Goal: Information Seeking & Learning: Learn about a topic

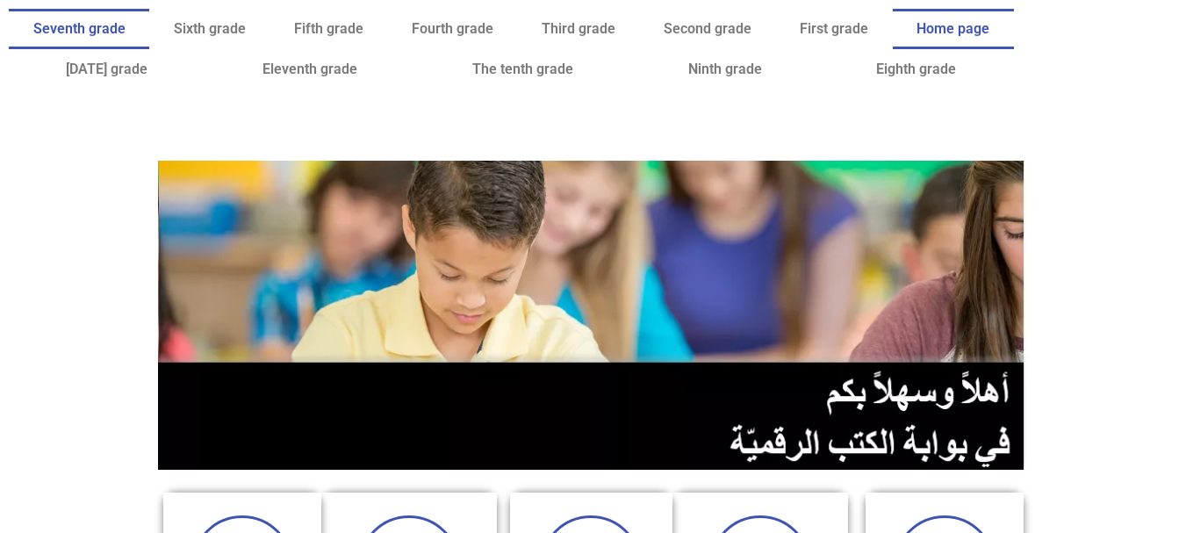
click at [149, 18] on link "Seventh grade" at bounding box center [79, 29] width 140 height 40
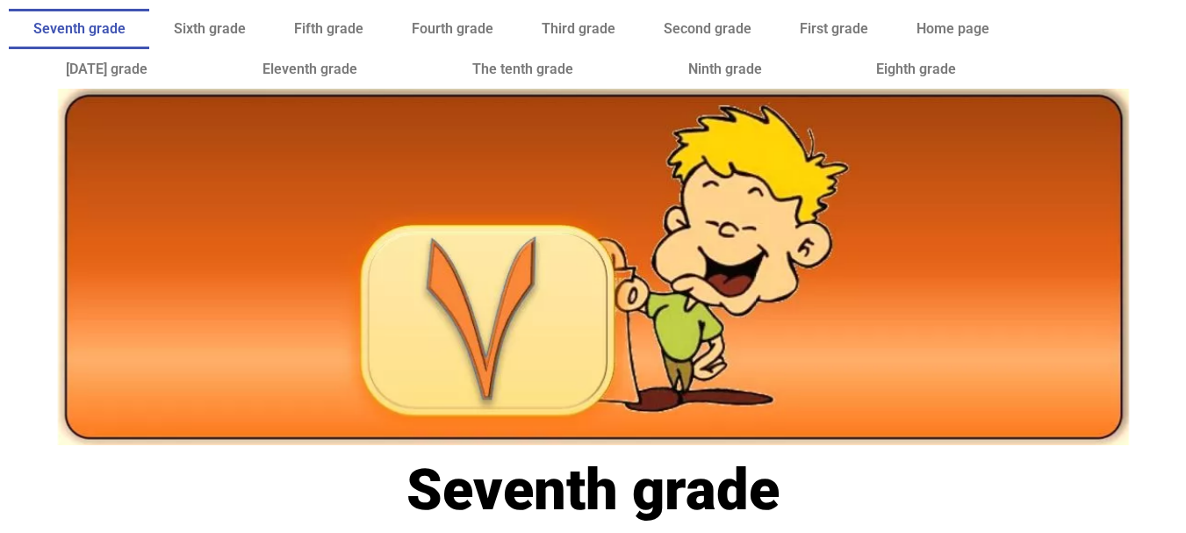
scroll to position [162, 0]
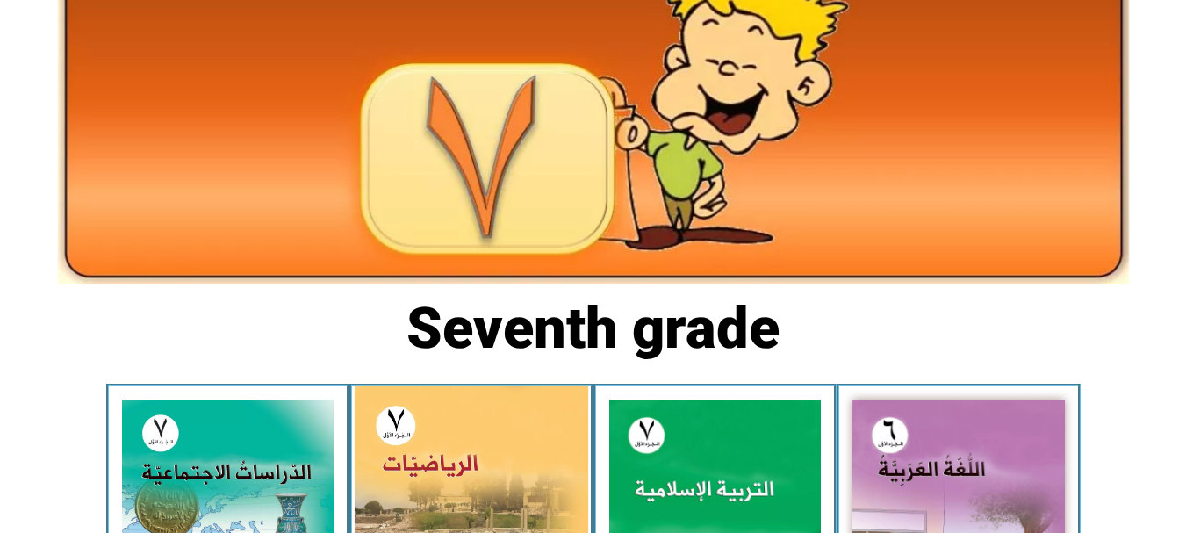
click at [492, 455] on img at bounding box center [472, 531] width 234 height 291
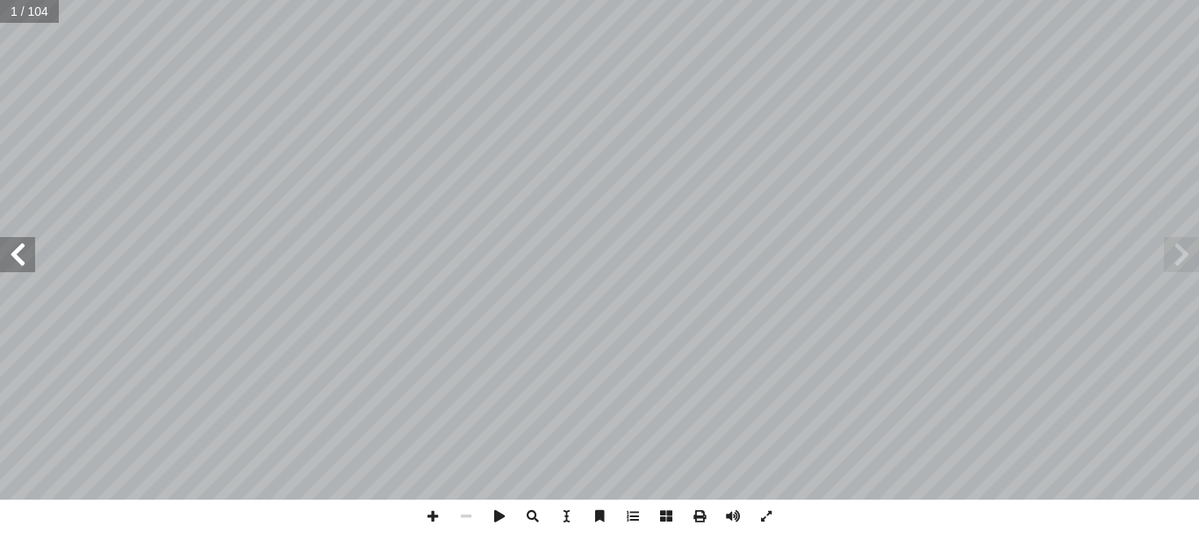
click at [18, 253] on span at bounding box center [17, 254] width 35 height 35
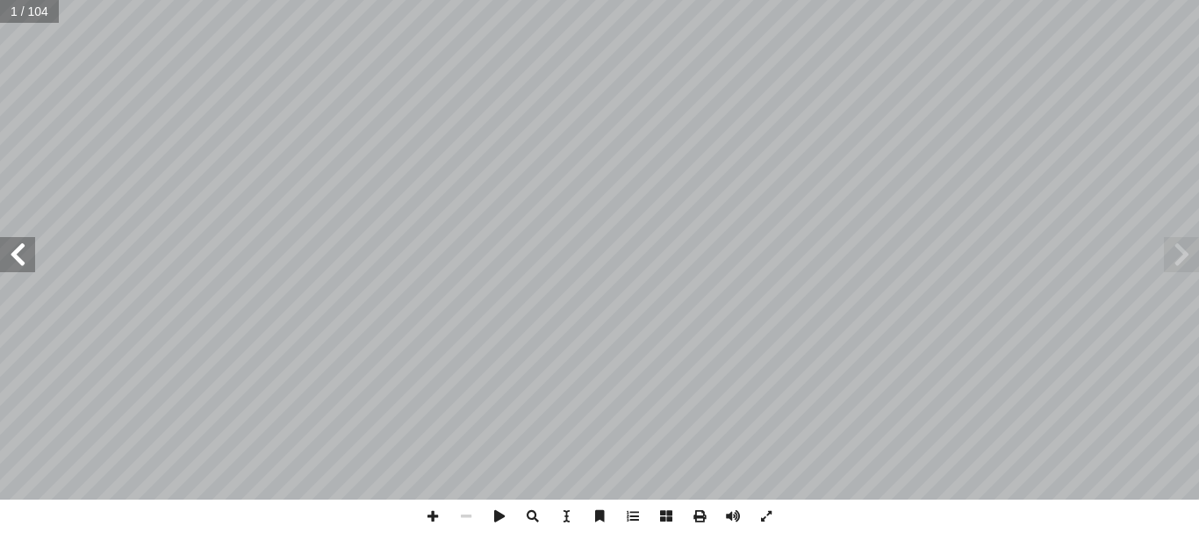
click at [18, 253] on span at bounding box center [17, 254] width 35 height 35
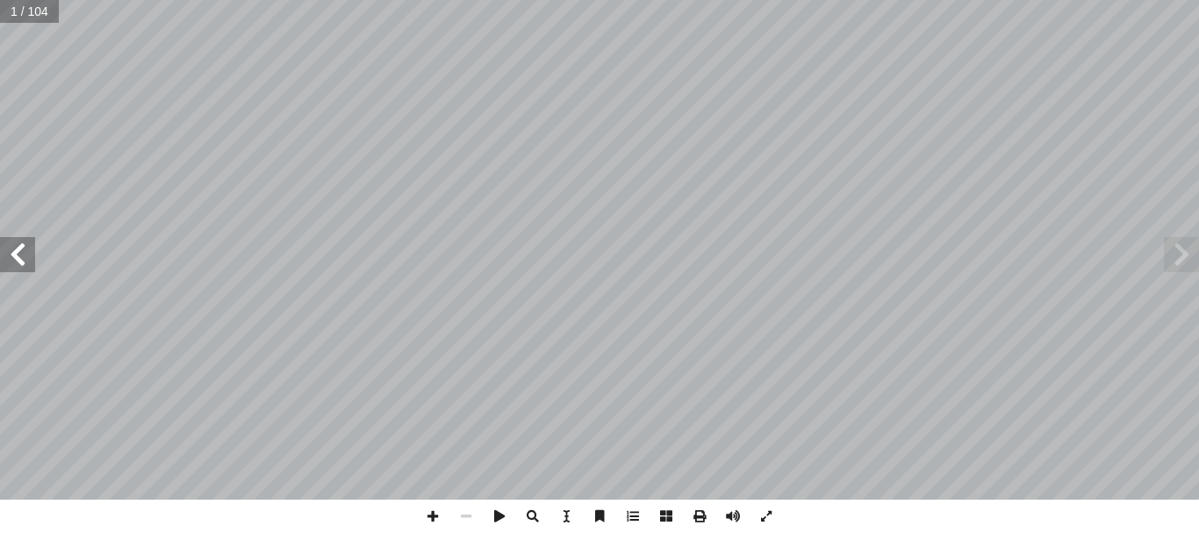
click at [18, 253] on span at bounding box center [17, 254] width 35 height 35
click at [18, 254] on span at bounding box center [17, 254] width 35 height 35
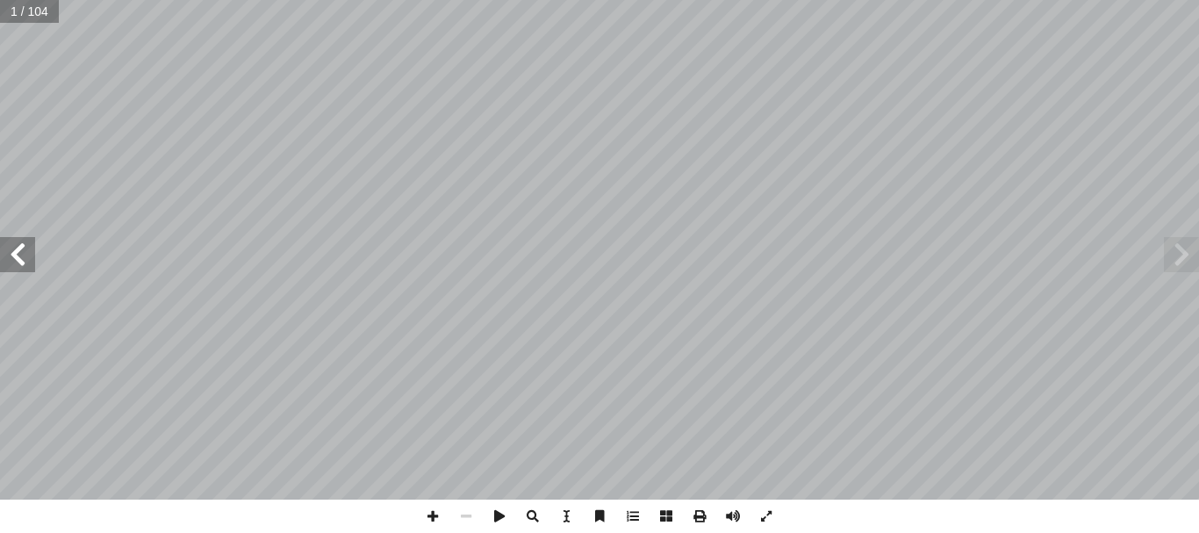
click at [18, 254] on span at bounding box center [17, 254] width 35 height 35
click at [18, 253] on span at bounding box center [17, 254] width 35 height 35
click at [18, 255] on span at bounding box center [17, 254] width 35 height 35
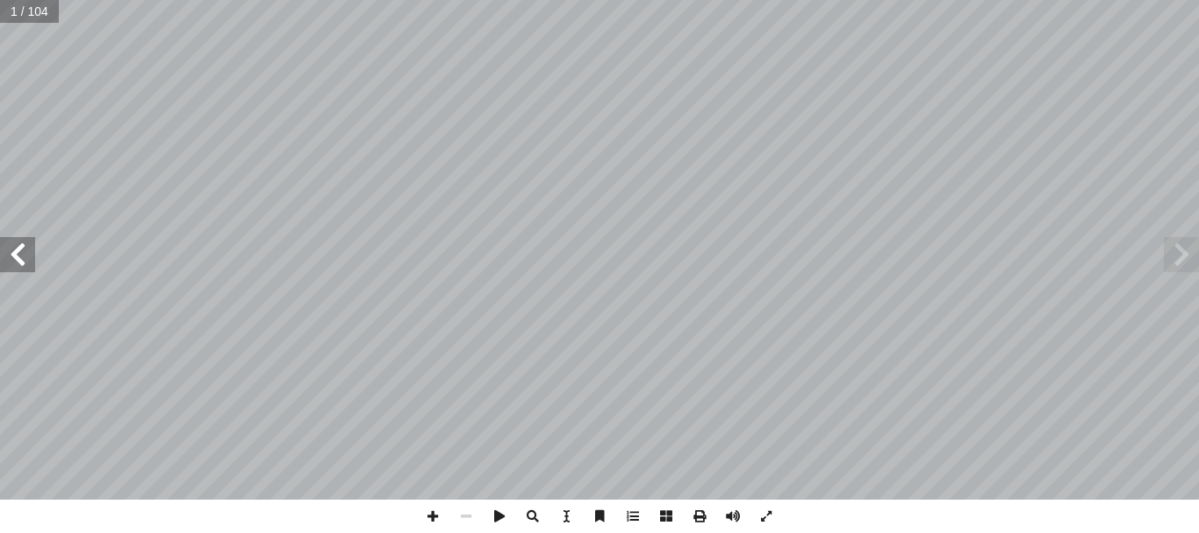
click at [18, 255] on span at bounding box center [17, 254] width 35 height 35
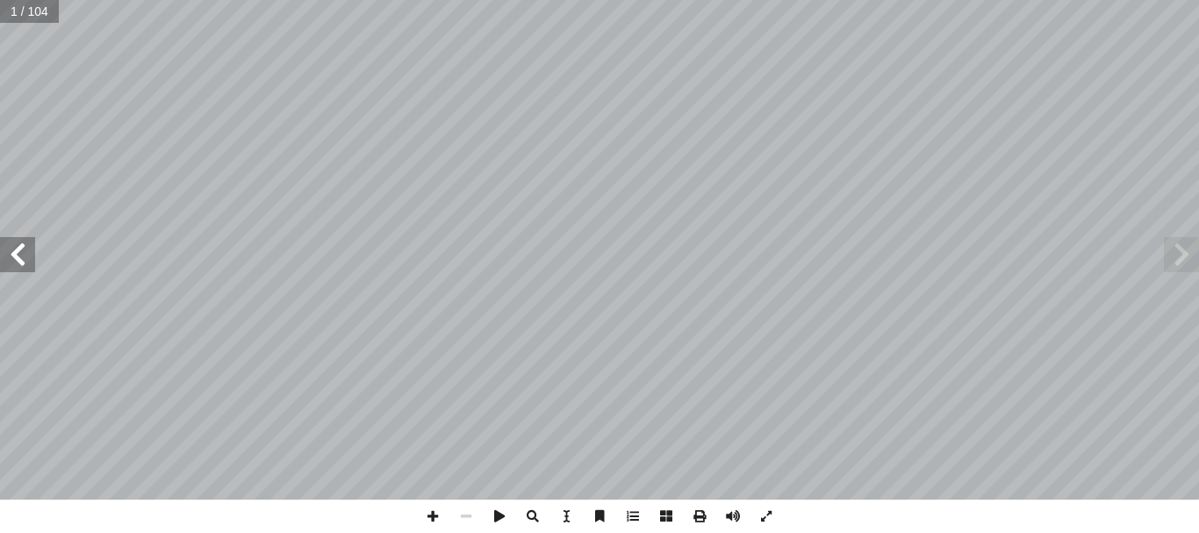
click at [18, 255] on span at bounding box center [17, 254] width 35 height 35
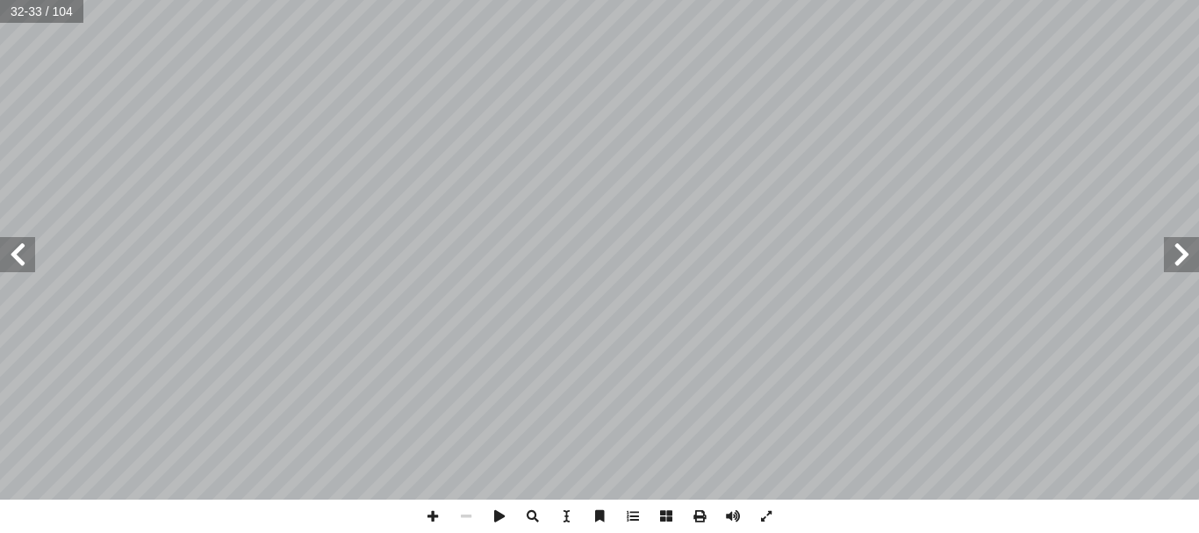
click at [18, 255] on span at bounding box center [17, 254] width 35 height 35
click at [433, 521] on span at bounding box center [432, 516] width 33 height 33
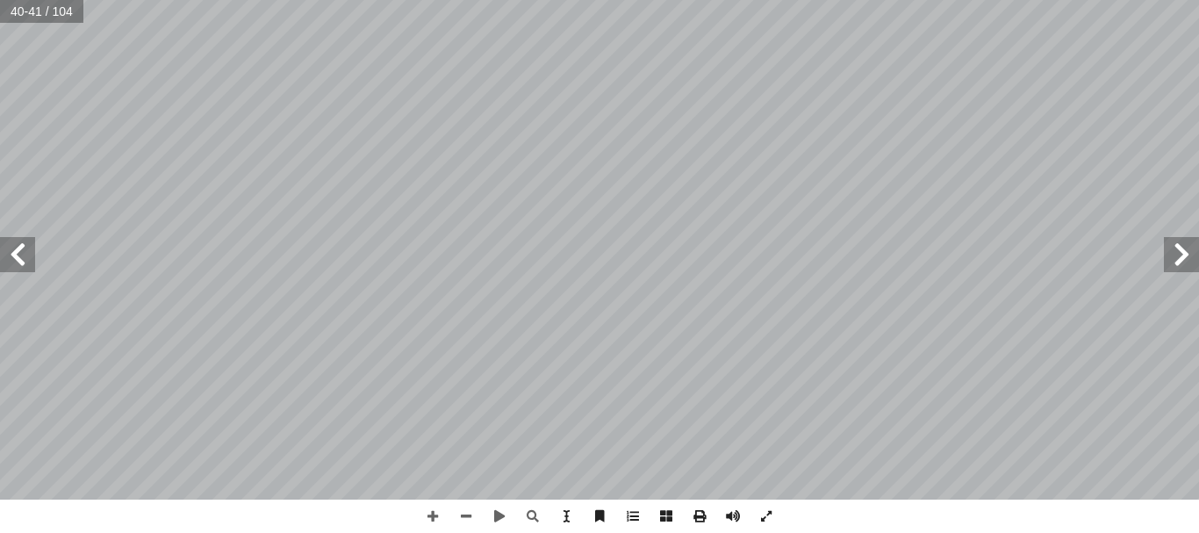
click at [11, 250] on span at bounding box center [17, 254] width 35 height 35
click at [429, 516] on span at bounding box center [432, 516] width 33 height 33
click at [464, 517] on span at bounding box center [466, 516] width 33 height 33
